Goal: Task Accomplishment & Management: Use online tool/utility

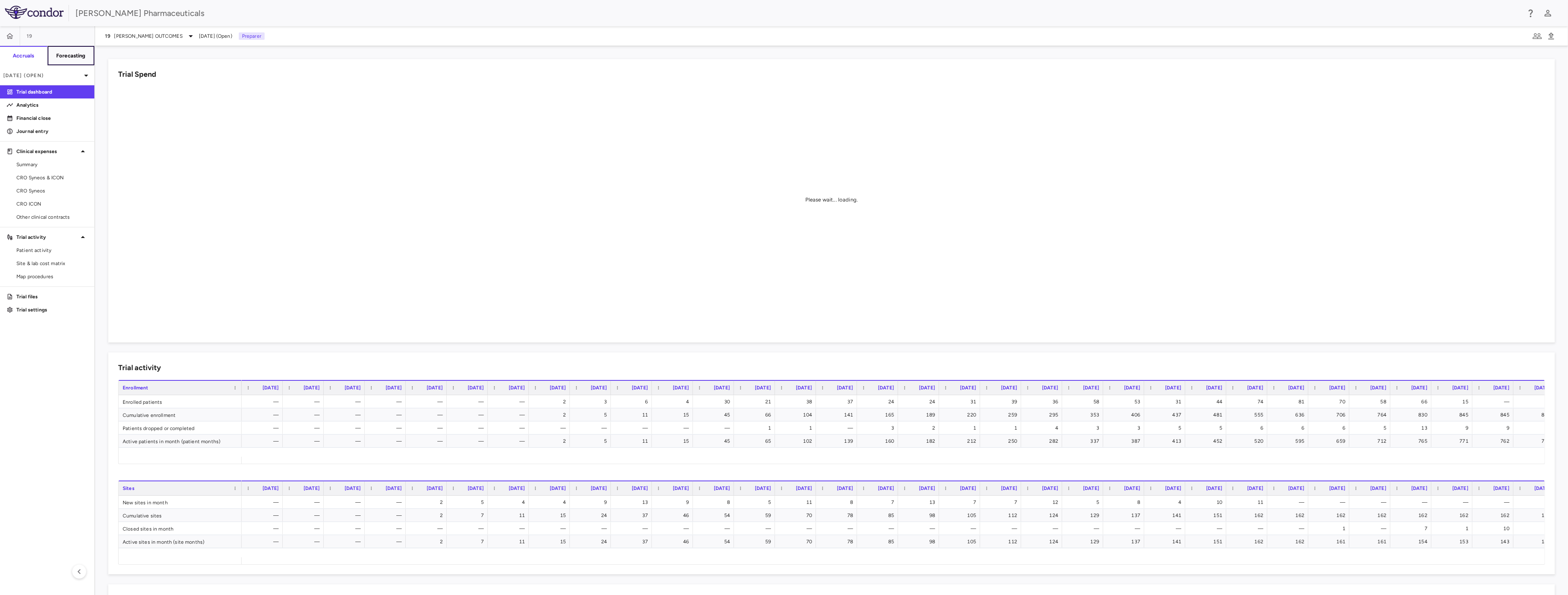
click at [66, 53] on h6 "Forecasting" at bounding box center [71, 56] width 29 height 8
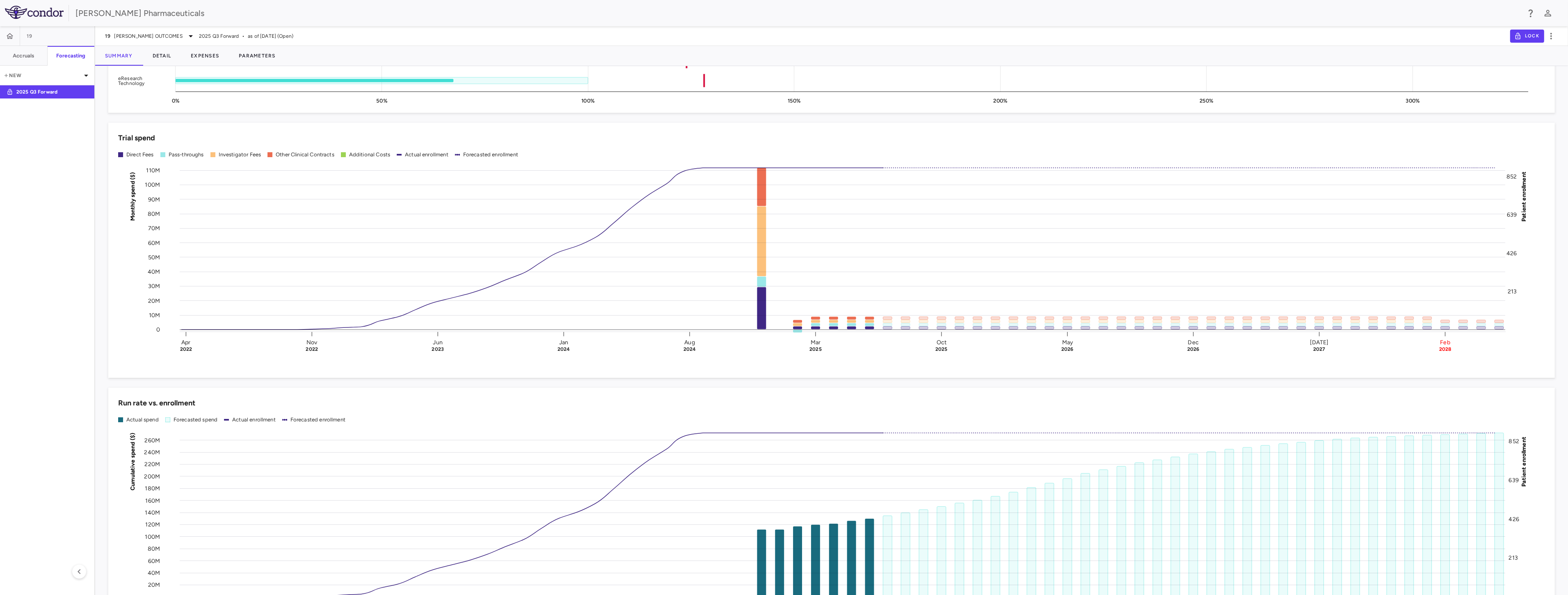
scroll to position [636, 0]
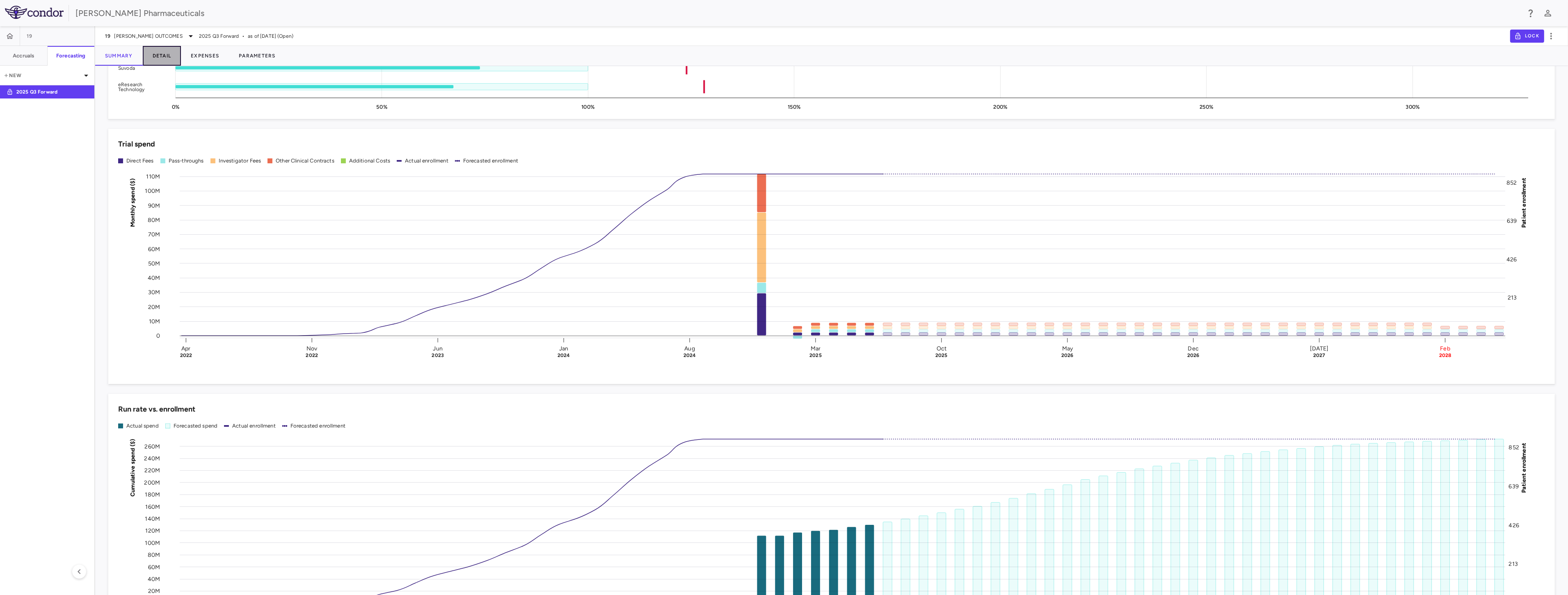
click at [171, 56] on button "Detail" at bounding box center [162, 55] width 38 height 19
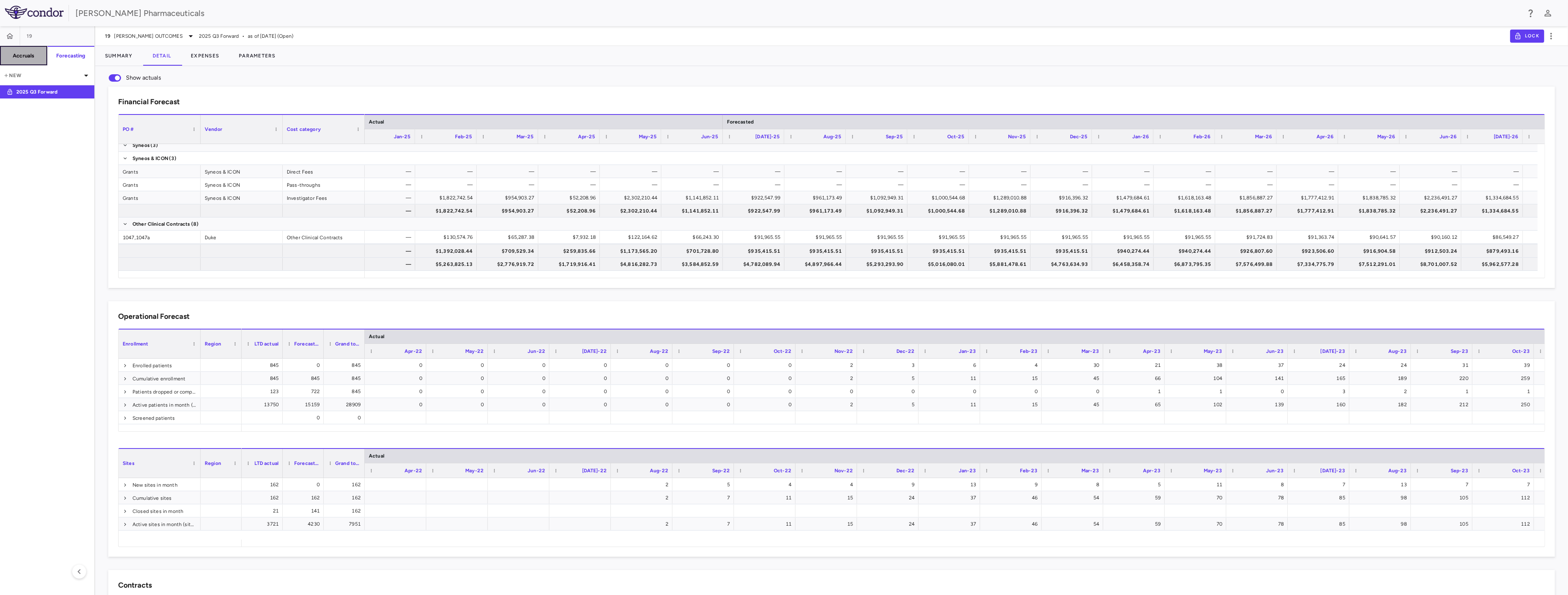
click at [16, 55] on h6 "Accruals" at bounding box center [23, 56] width 21 height 8
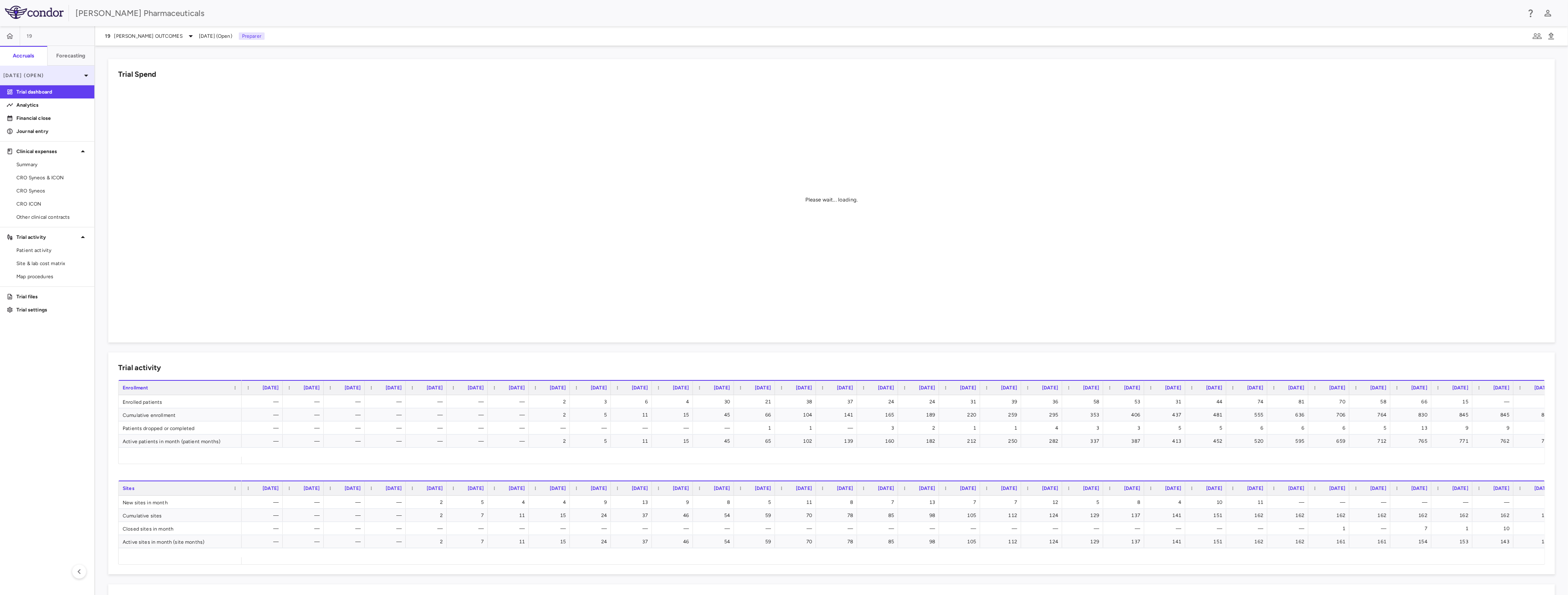
click at [75, 76] on p "Jul 2025 (Open)" at bounding box center [42, 75] width 78 height 8
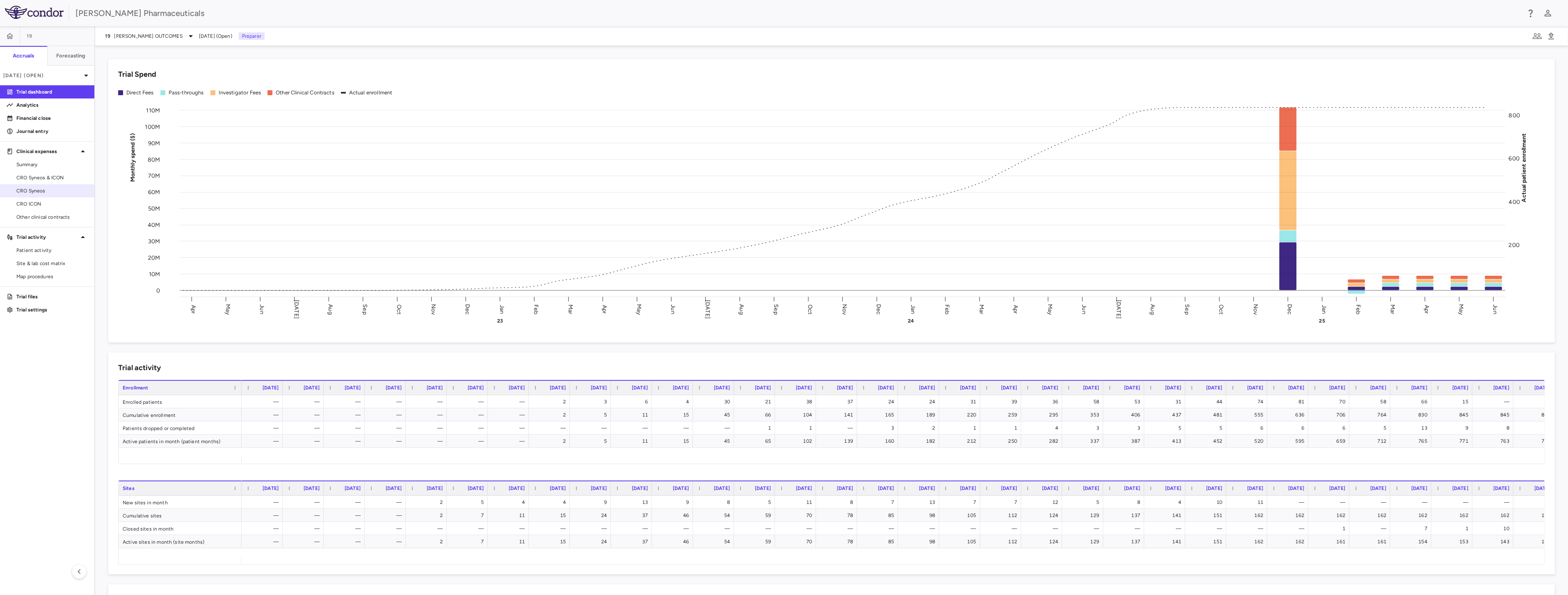
drag, startPoint x: 64, startPoint y: 177, endPoint x: 75, endPoint y: 185, distance: 13.6
click at [64, 177] on span "CRO Syneos & ICON" at bounding box center [52, 177] width 72 height 8
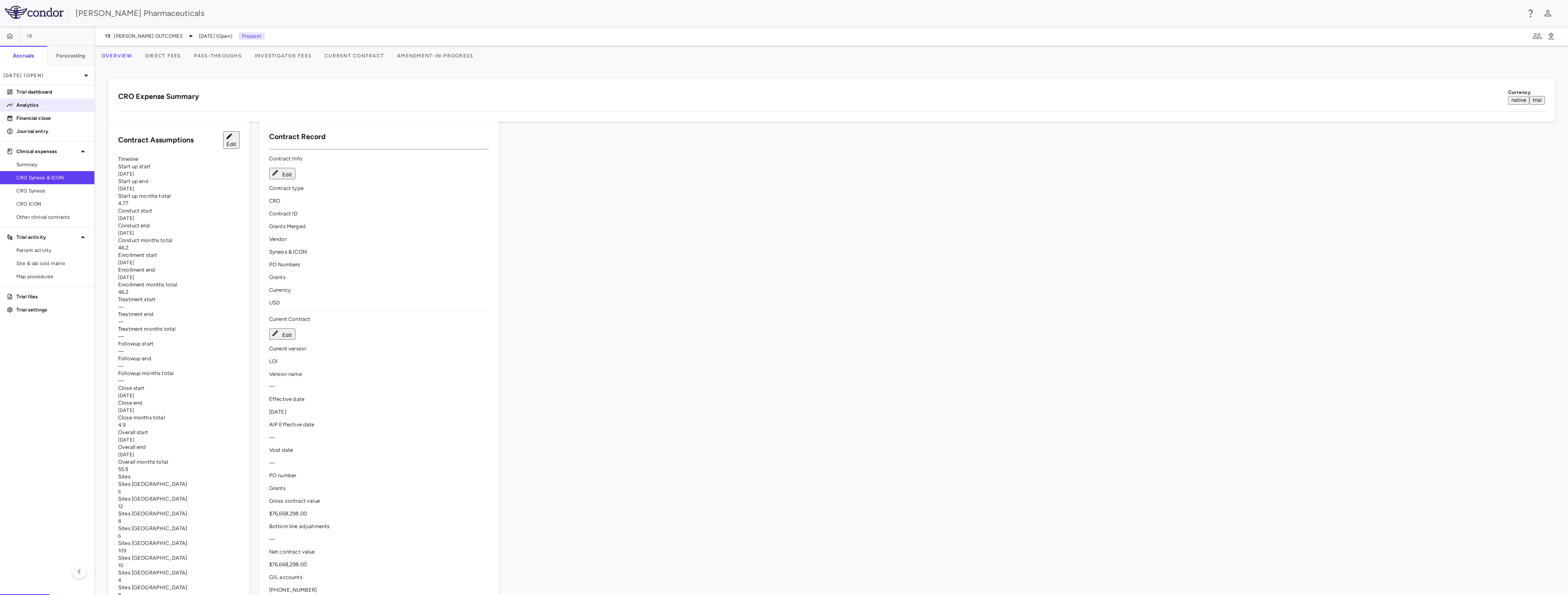
click at [46, 105] on p "Analytics" at bounding box center [52, 105] width 72 height 8
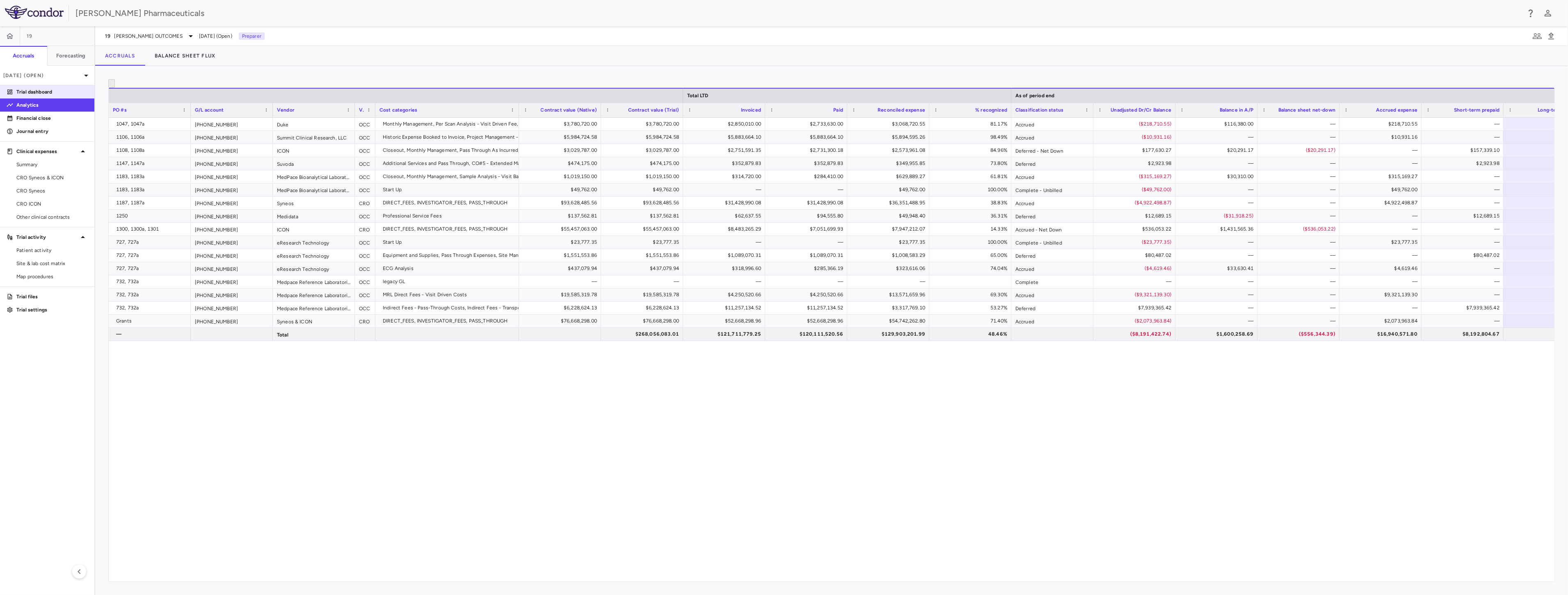
click at [51, 92] on p "Trial dashboard" at bounding box center [52, 92] width 72 height 8
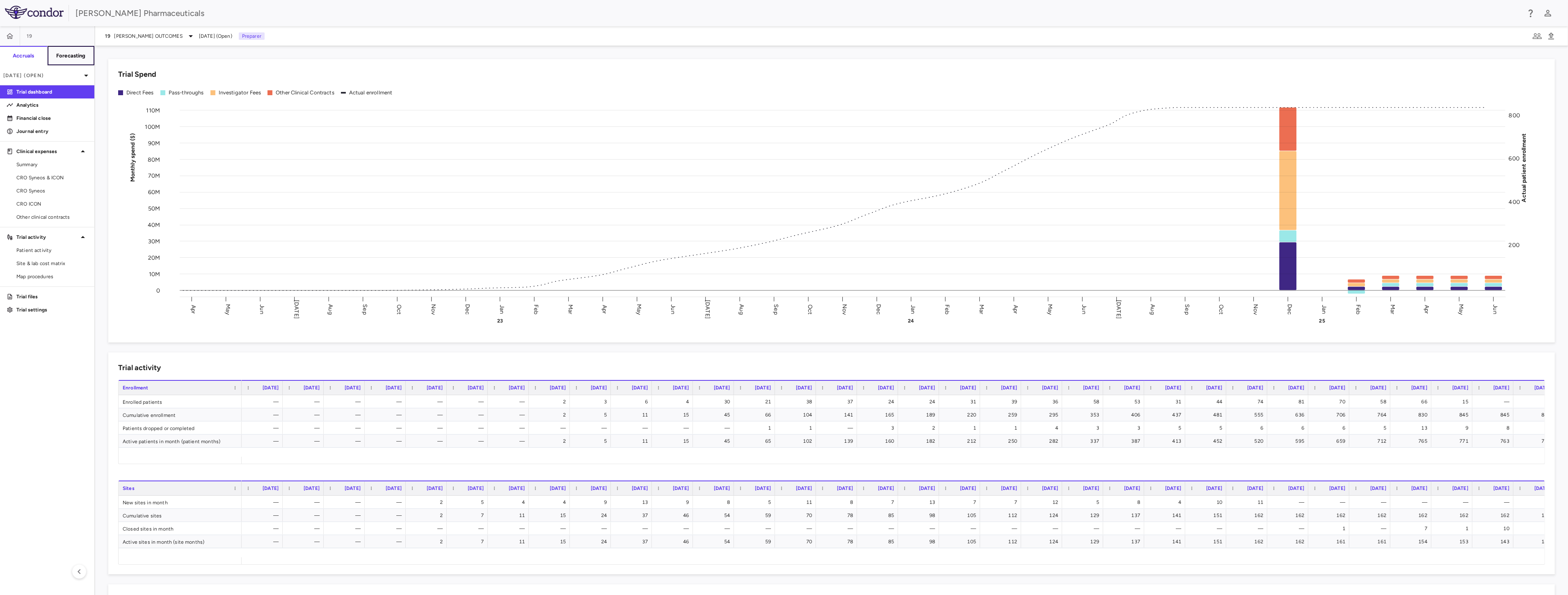
click at [72, 59] on button "Forecasting" at bounding box center [71, 55] width 48 height 19
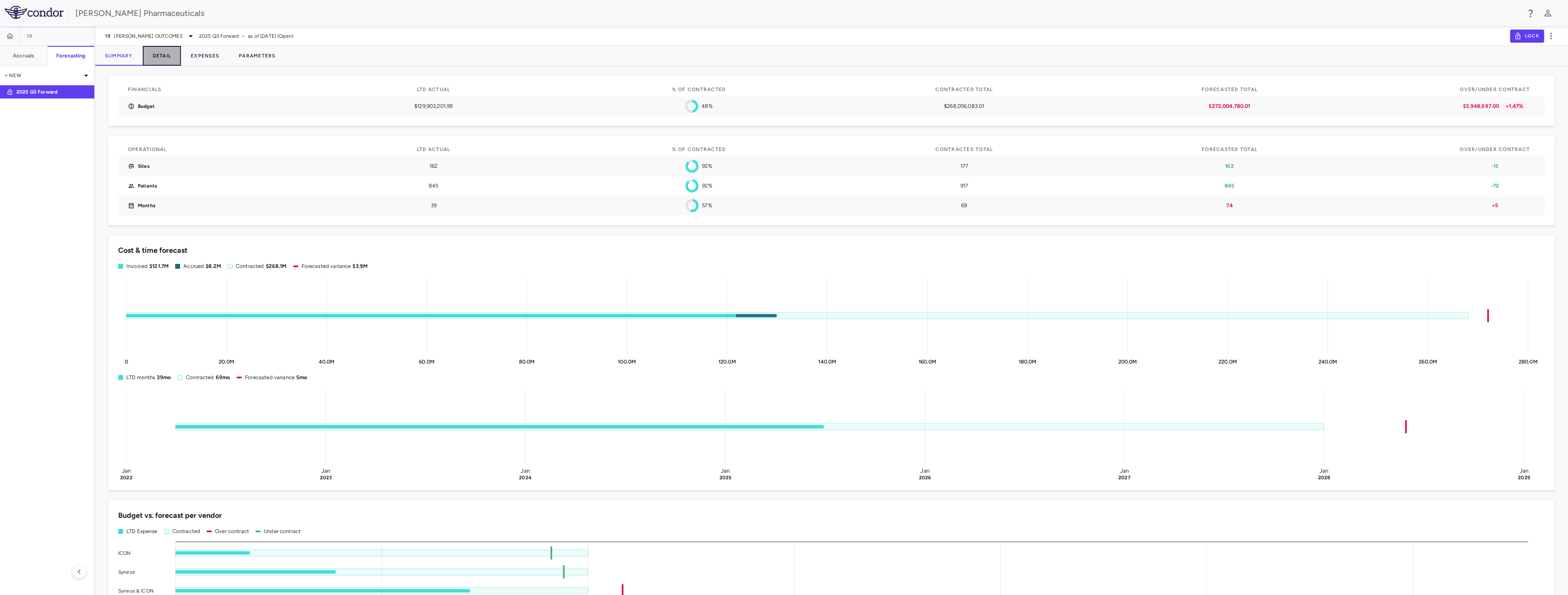
click at [159, 53] on button "Detail" at bounding box center [162, 55] width 38 height 19
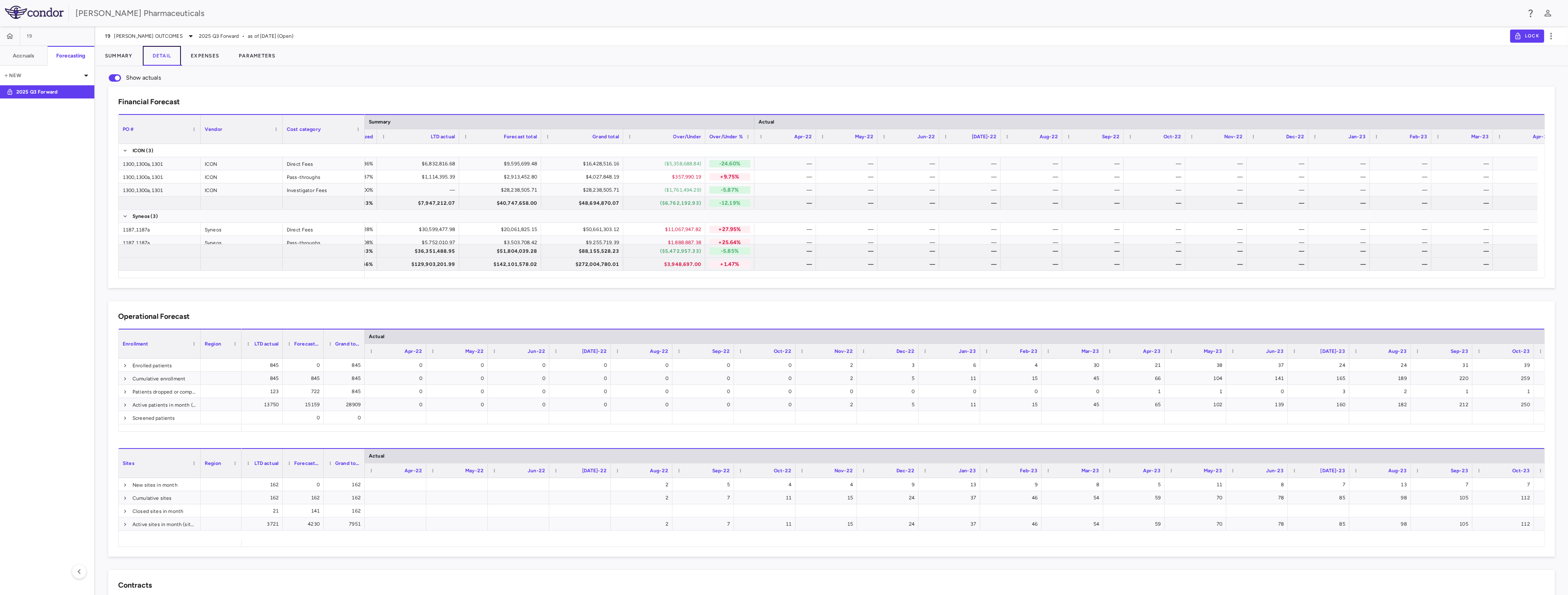
scroll to position [0, 223]
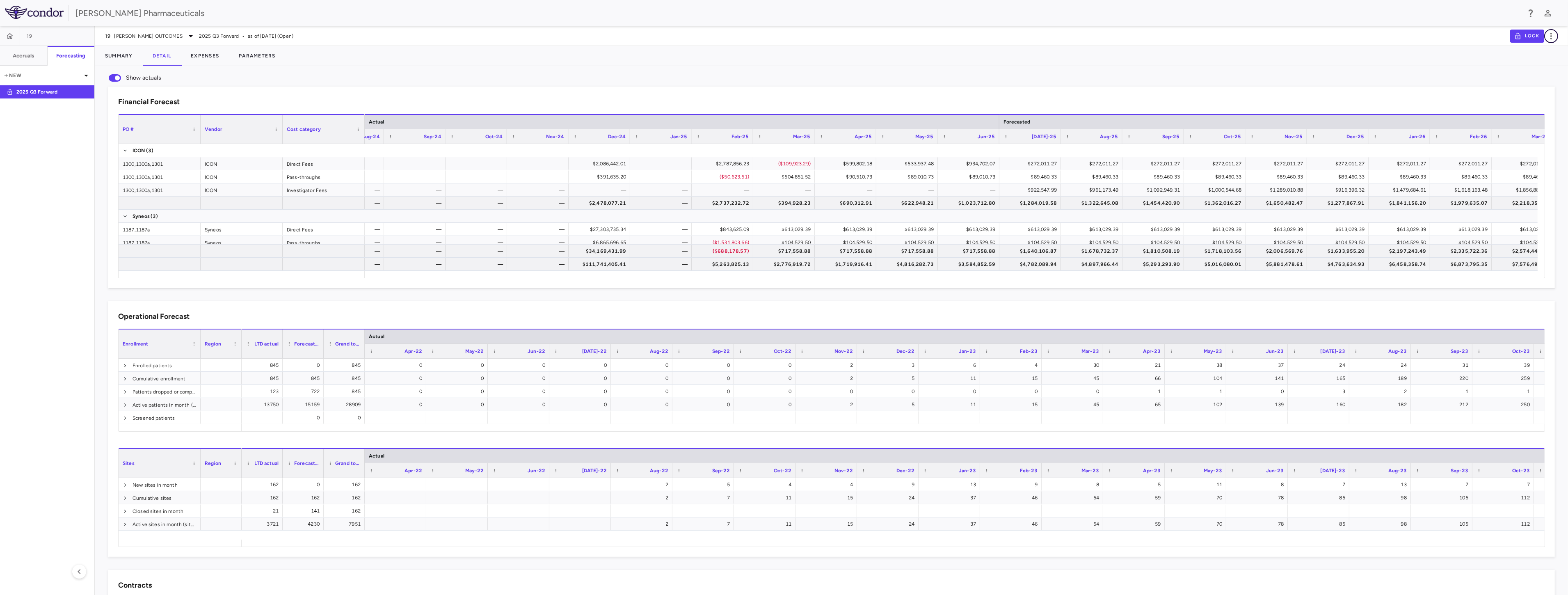
click at [1552, 34] on icon "button" at bounding box center [1551, 36] width 2 height 6
drag, startPoint x: 189, startPoint y: 106, endPoint x: 173, endPoint y: 127, distance: 26.4
click at [509, 87] on div "Financial Forecast Press ENTER to sort. Press ALT DOWN to open column menu Drag…" at bounding box center [832, 187] width 1447 height 201
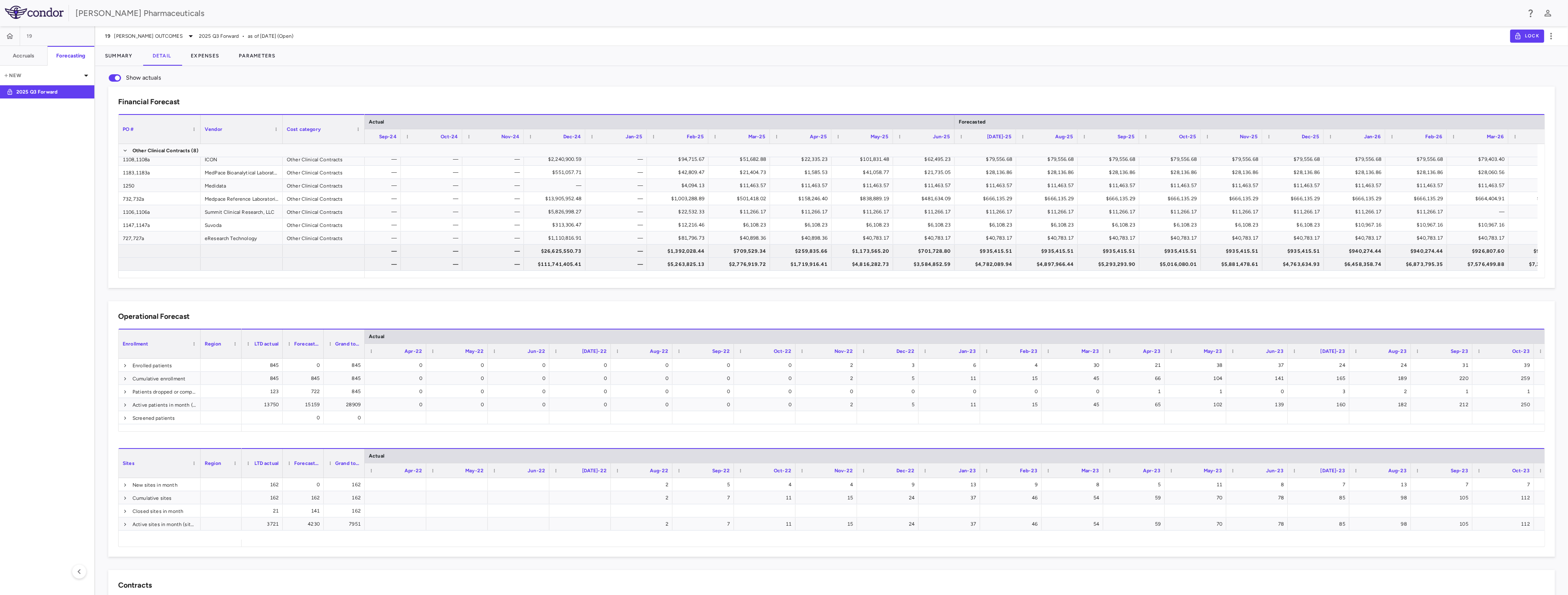
scroll to position [0, 2376]
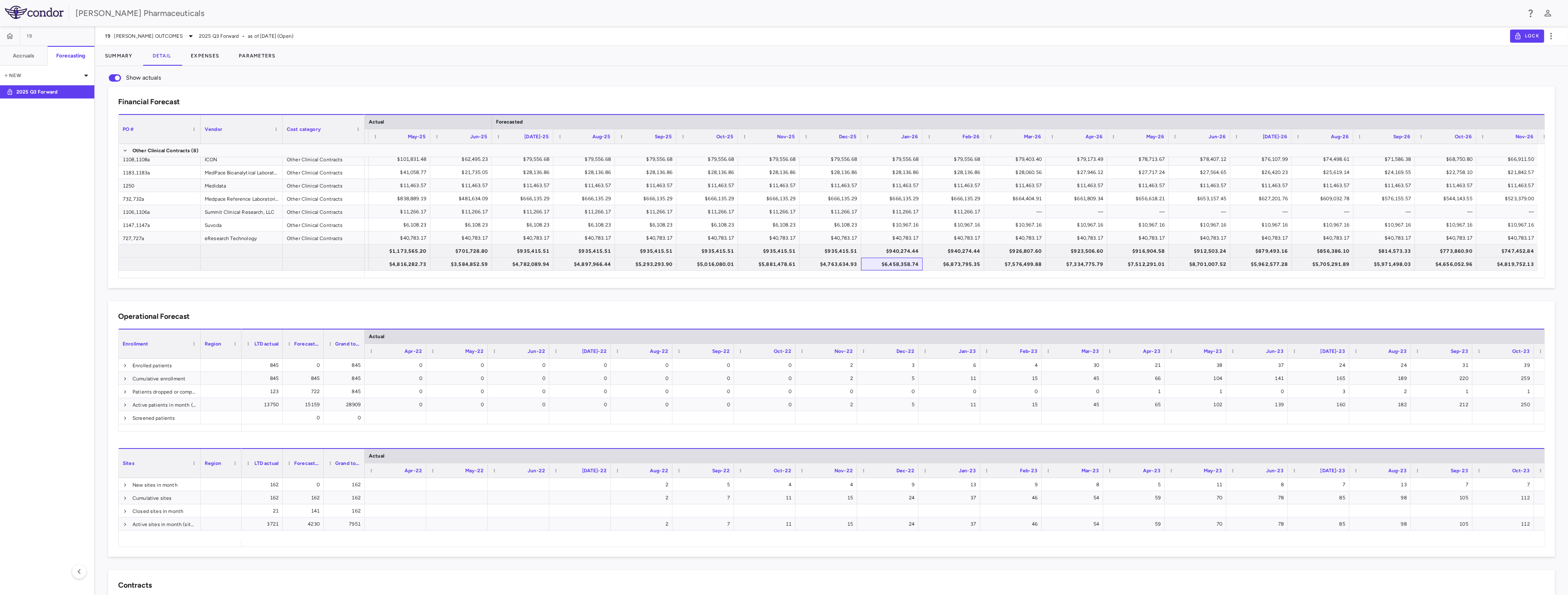
drag, startPoint x: 874, startPoint y: 261, endPoint x: 1490, endPoint y: 273, distance: 616.1
click at [1532, 277] on div "PO # Vendor Cost category Actual Forecasted" at bounding box center [832, 196] width 1426 height 164
click at [208, 56] on button "Expenses" at bounding box center [205, 55] width 48 height 19
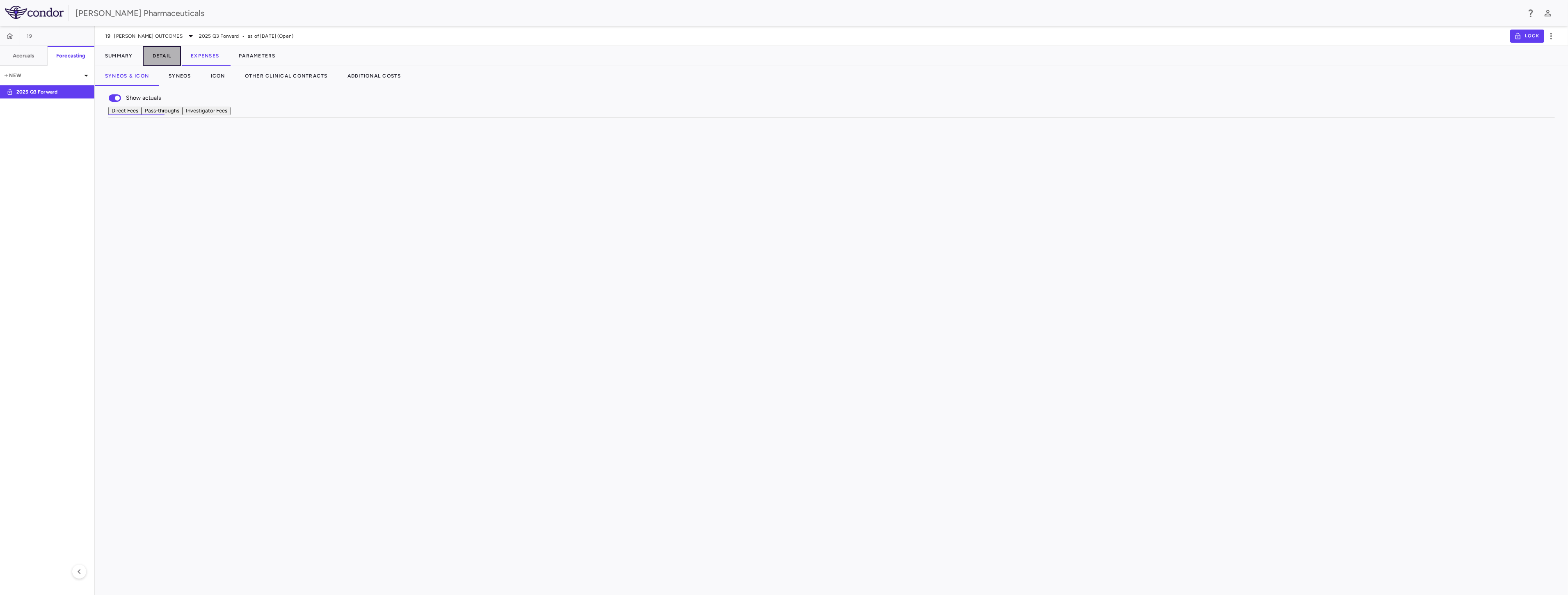
click at [167, 55] on button "Detail" at bounding box center [162, 55] width 38 height 19
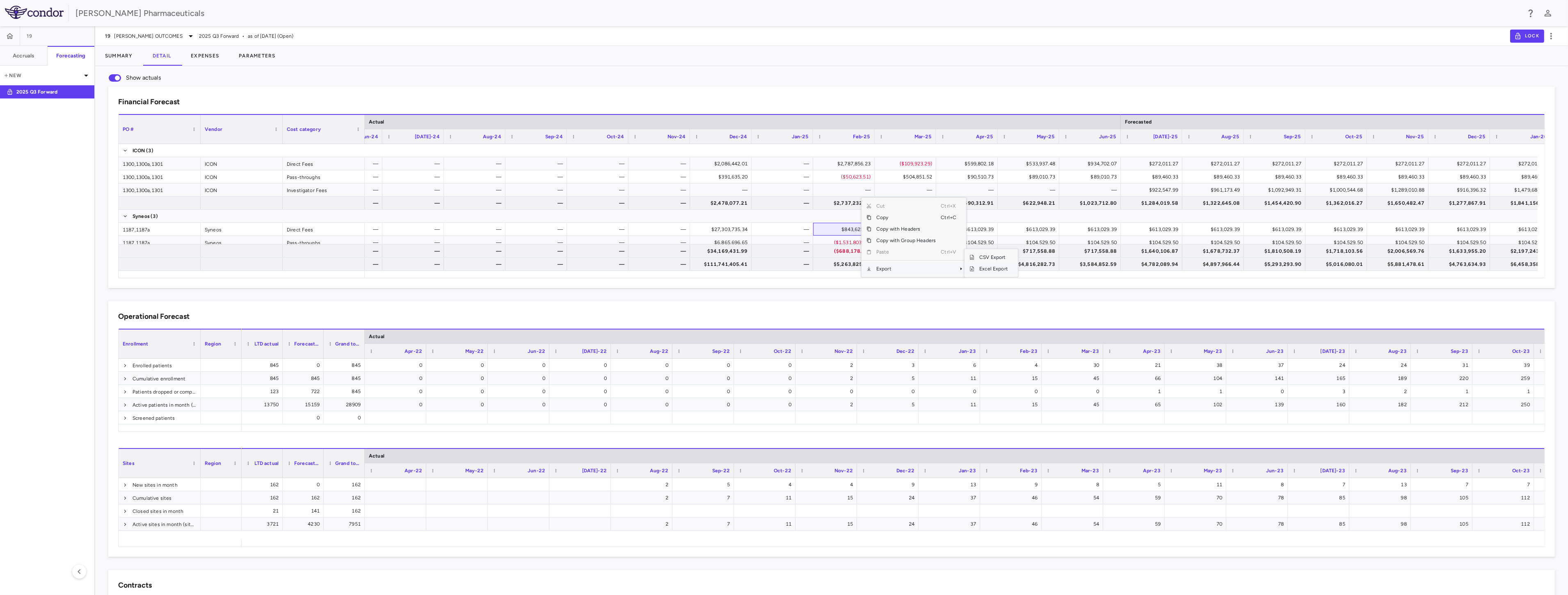
click at [1004, 266] on span "Excel Export" at bounding box center [993, 268] width 38 height 11
